Goal: Information Seeking & Learning: Learn about a topic

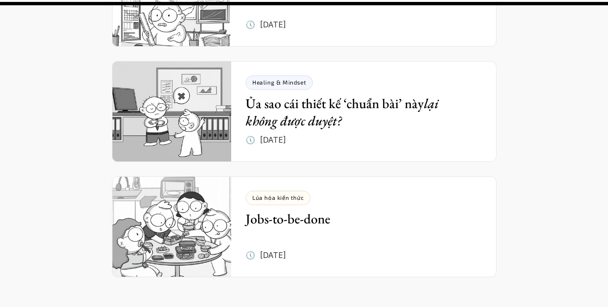
scroll to position [8447, 0]
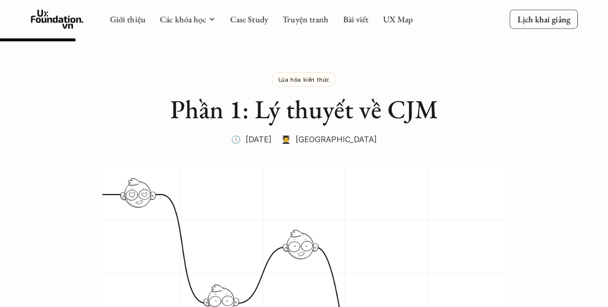
scroll to position [986, 0]
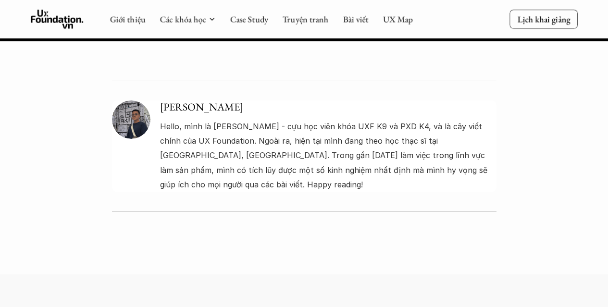
scroll to position [3482, 0]
